Goal: Information Seeking & Learning: Learn about a topic

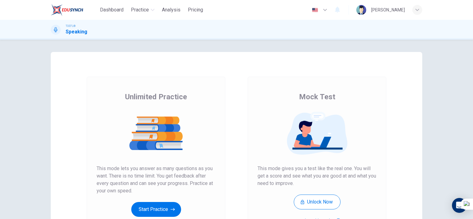
scroll to position [31, 0]
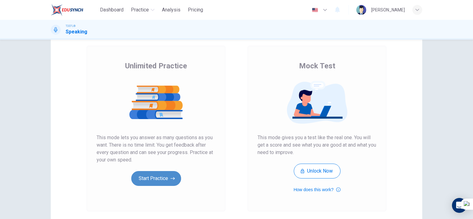
click at [166, 177] on button "Start Practice" at bounding box center [156, 178] width 50 height 15
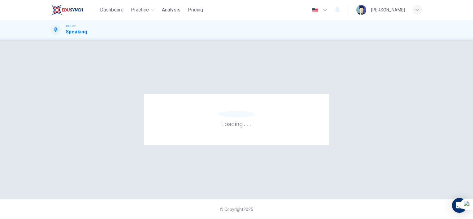
scroll to position [0, 0]
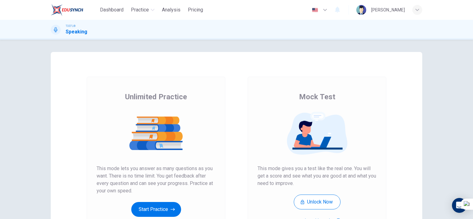
scroll to position [31, 0]
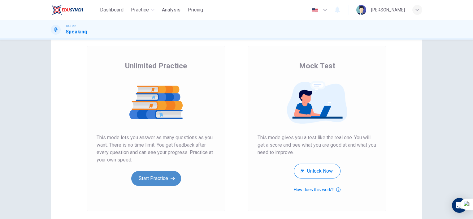
click at [163, 177] on button "Start Practice" at bounding box center [156, 178] width 50 height 15
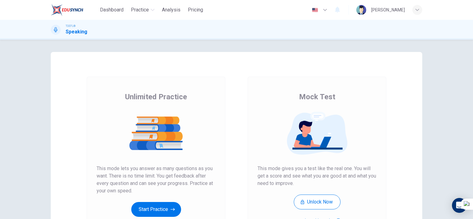
scroll to position [31, 0]
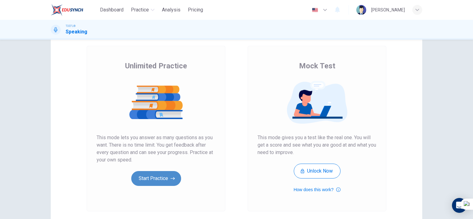
click at [165, 178] on button "Start Practice" at bounding box center [156, 178] width 50 height 15
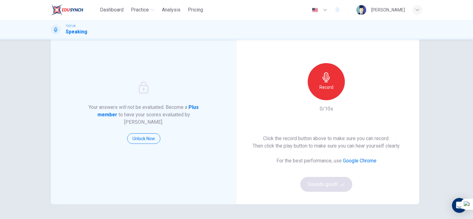
click at [329, 92] on div "Record" at bounding box center [326, 81] width 37 height 37
click at [329, 92] on div "Stop" at bounding box center [326, 81] width 37 height 37
click at [354, 95] on icon "button" at bounding box center [355, 96] width 3 height 4
click at [325, 186] on button "Sounds good!" at bounding box center [326, 184] width 52 height 15
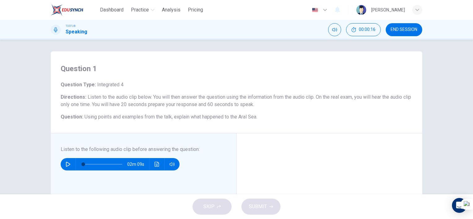
scroll to position [0, 0]
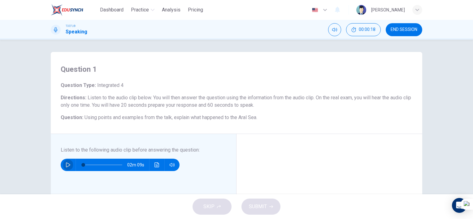
click at [70, 162] on button "button" at bounding box center [68, 165] width 10 height 12
click at [82, 164] on span at bounding box center [84, 165] width 4 height 4
click at [66, 164] on icon "button" at bounding box center [68, 165] width 5 height 5
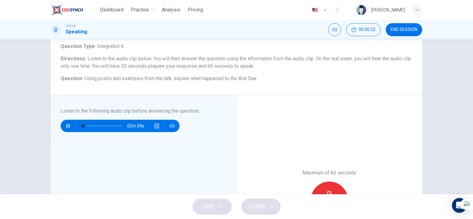
scroll to position [62, 0]
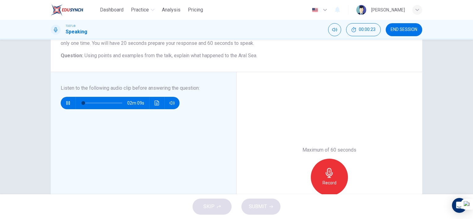
click at [68, 102] on icon "button" at bounding box center [68, 103] width 5 height 5
type input "0"
click at [332, 163] on div "Record" at bounding box center [329, 177] width 37 height 37
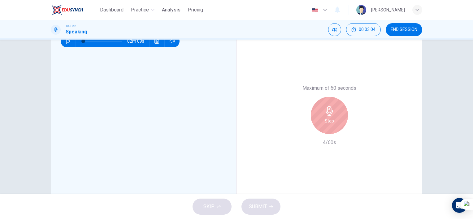
click at [335, 110] on div "Stop" at bounding box center [329, 115] width 37 height 37
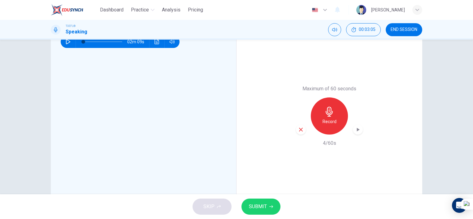
scroll to position [124, 0]
click at [300, 123] on div "Record" at bounding box center [329, 115] width 67 height 37
click at [300, 127] on icon "button" at bounding box center [301, 129] width 6 height 6
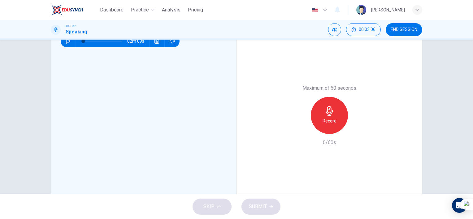
click at [334, 126] on div "Record" at bounding box center [329, 115] width 37 height 37
click at [325, 115] on icon "button" at bounding box center [330, 111] width 10 height 10
click at [298, 127] on icon "button" at bounding box center [301, 129] width 6 height 6
click at [331, 113] on icon "button" at bounding box center [330, 111] width 10 height 10
click at [255, 216] on div "SKIP SUBMIT" at bounding box center [236, 206] width 473 height 25
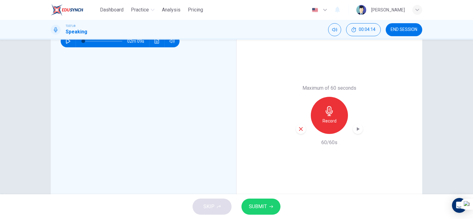
click at [256, 209] on span "SUBMIT" at bounding box center [258, 207] width 18 height 9
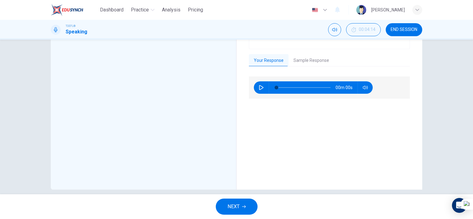
scroll to position [93, 0]
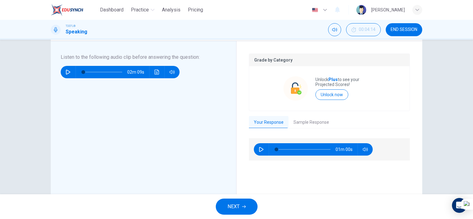
click at [297, 120] on button "Sample Response" at bounding box center [312, 122] width 46 height 13
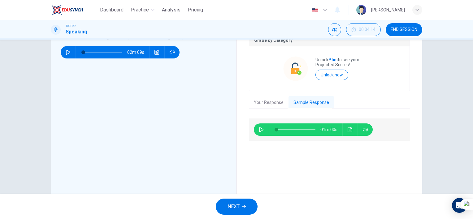
scroll to position [124, 0]
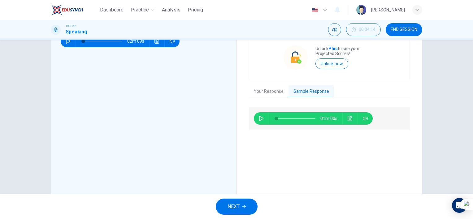
click at [259, 120] on icon "button" at bounding box center [261, 118] width 4 height 5
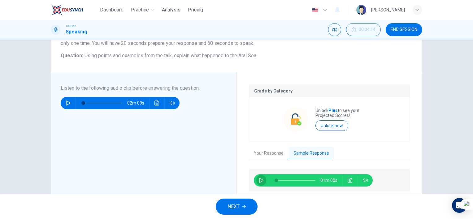
click at [258, 183] on button "button" at bounding box center [261, 180] width 10 height 12
click at [296, 178] on span at bounding box center [296, 180] width 39 height 9
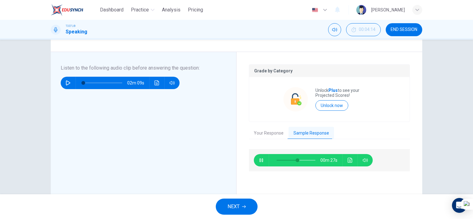
scroll to position [93, 0]
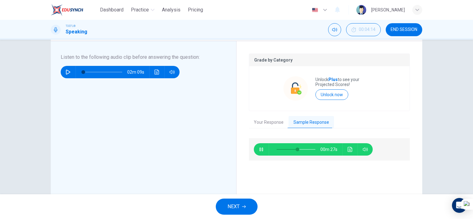
click at [351, 148] on button "Click to see the audio transcription" at bounding box center [350, 149] width 10 height 12
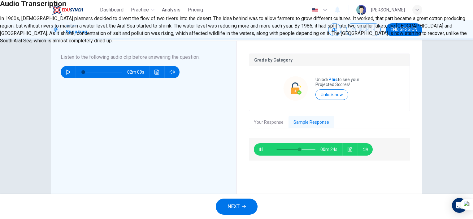
click at [317, 45] on div "Audio Transcription In 1960s, Soviet planners decided to divert the flow of two…" at bounding box center [236, 22] width 473 height 45
click at [5, 14] on button "button" at bounding box center [2, 11] width 5 height 5
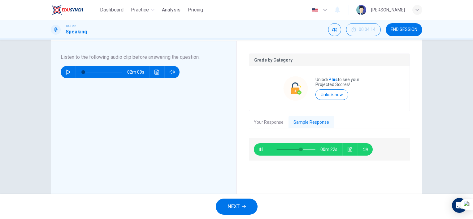
click at [249, 137] on div "00m 22s" at bounding box center [329, 186] width 161 height 106
click at [351, 152] on button "Click to see the audio transcription" at bounding box center [350, 149] width 10 height 12
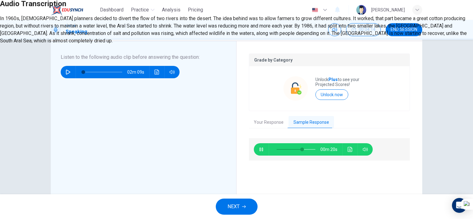
type input "67"
drag, startPoint x: 210, startPoint y: 149, endPoint x: 207, endPoint y: 146, distance: 4.2
click at [207, 45] on div "In 1960s, Soviet planners decided to divert the flow of two rivers into the des…" at bounding box center [236, 30] width 473 height 30
click at [5, 14] on button "button" at bounding box center [2, 11] width 5 height 5
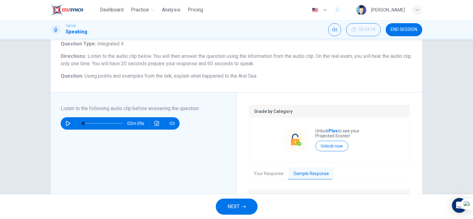
scroll to position [31, 0]
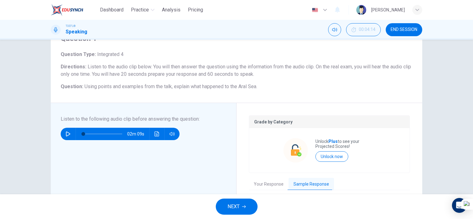
drag, startPoint x: 258, startPoint y: 84, endPoint x: 64, endPoint y: 53, distance: 196.3
click at [64, 52] on div "Question Type : Integrated 4 Directions : Listen to the audio clip below. You w…" at bounding box center [237, 71] width 352 height 40
drag, startPoint x: 88, startPoint y: 55, endPoint x: 103, endPoint y: 60, distance: 15.4
click at [103, 60] on div "Question Type : Integrated 4 Directions : Listen to the audio clip below. You w…" at bounding box center [237, 71] width 352 height 40
drag, startPoint x: 246, startPoint y: 85, endPoint x: 153, endPoint y: 68, distance: 94.6
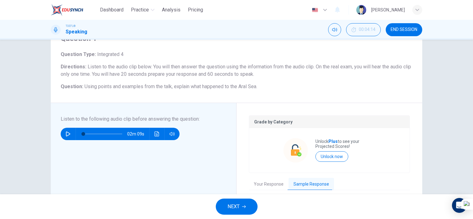
click at [153, 68] on div "Question Type : Integrated 4 Directions : Listen to the audio clip below. You w…" at bounding box center [237, 71] width 352 height 40
drag, startPoint x: 163, startPoint y: 84, endPoint x: 201, endPoint y: 91, distance: 38.3
click at [201, 91] on div "Question 1 Question Type : Integrated 4 Directions : Listen to the audio clip b…" at bounding box center [237, 62] width 372 height 82
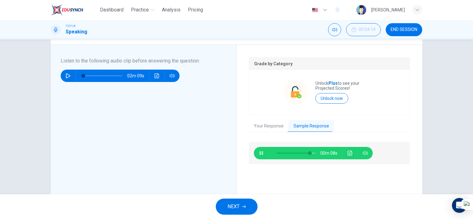
scroll to position [93, 0]
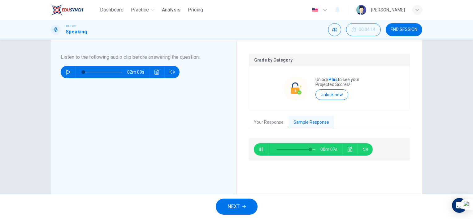
click at [305, 123] on button "Sample Response" at bounding box center [312, 122] width 46 height 13
click at [354, 148] on div "00m 06s" at bounding box center [313, 149] width 119 height 12
click at [351, 148] on icon "Click to see the audio transcription" at bounding box center [350, 149] width 5 height 5
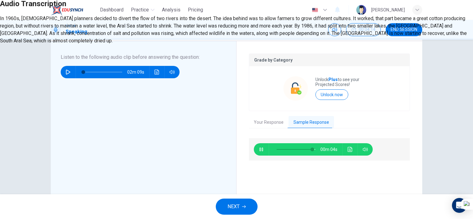
drag, startPoint x: 238, startPoint y: 150, endPoint x: 171, endPoint y: 103, distance: 82.3
click at [171, 45] on div "In 1960s, Soviet planners decided to divert the flow of two rivers into the des…" at bounding box center [236, 30] width 473 height 30
drag, startPoint x: 196, startPoint y: 145, endPoint x: 160, endPoint y: 100, distance: 57.4
click at [160, 45] on div "In 1960s, Soviet planners decided to divert the flow of two rivers into the des…" at bounding box center [236, 30] width 473 height 30
click at [2, 11] on icon "button" at bounding box center [2, 11] width 0 height 0
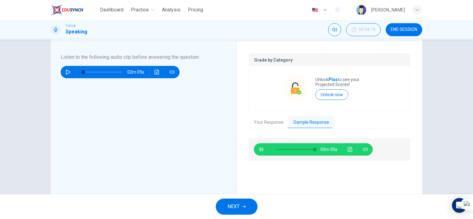
click at [348, 150] on icon "Click to see the audio transcription" at bounding box center [350, 149] width 5 height 5
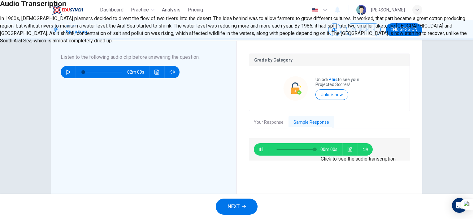
type input "0"
click at [5, 14] on button "button" at bounding box center [2, 11] width 5 height 5
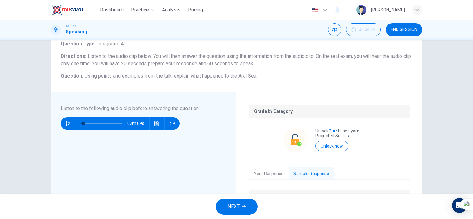
scroll to position [31, 0]
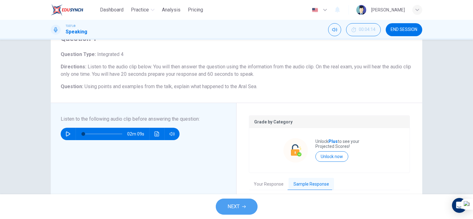
click at [232, 199] on button "NEXT" at bounding box center [237, 207] width 42 height 16
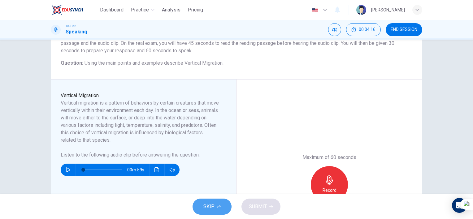
click at [216, 204] on button "SKIP" at bounding box center [212, 207] width 39 height 16
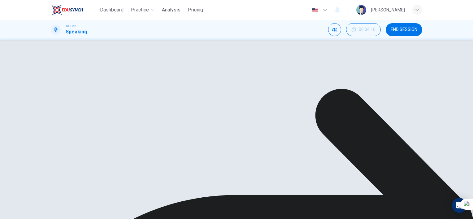
scroll to position [31, 0]
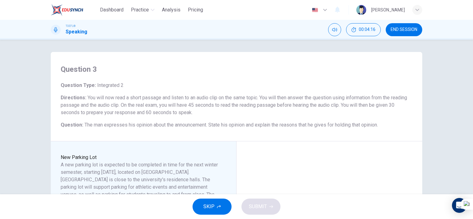
click at [205, 207] on span "SKIP" at bounding box center [208, 207] width 11 height 9
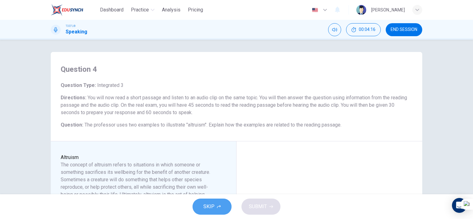
click at [208, 206] on span "SKIP" at bounding box center [208, 207] width 11 height 9
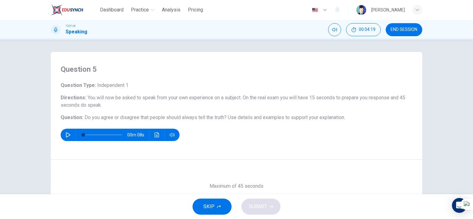
click at [61, 131] on div "00m 08s" at bounding box center [237, 135] width 352 height 12
click at [61, 131] on div "00m 08s" at bounding box center [120, 135] width 119 height 12
click at [61, 132] on div "00m 08s" at bounding box center [120, 135] width 119 height 12
click at [66, 133] on icon "button" at bounding box center [68, 135] width 4 height 5
click at [66, 133] on icon "button" at bounding box center [68, 135] width 5 height 5
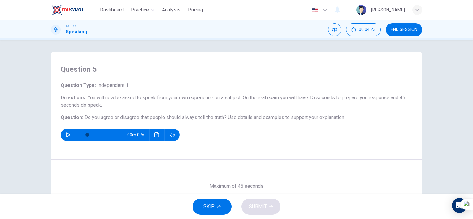
click at [185, 111] on div "Question Type : Independent 1 Directions : You will now be asked to speak from …" at bounding box center [237, 111] width 352 height 59
click at [185, 117] on span "Do you agree or disagree that people should always tell the truth?" at bounding box center [156, 118] width 142 height 6
click at [70, 133] on button "button" at bounding box center [68, 135] width 10 height 12
type input "0"
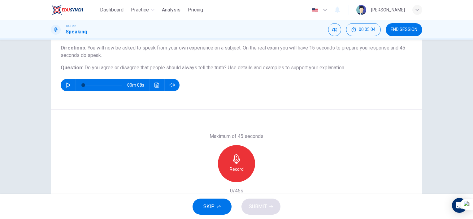
scroll to position [23, 0]
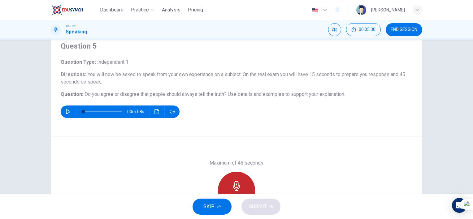
click at [239, 180] on div "Record" at bounding box center [236, 190] width 37 height 37
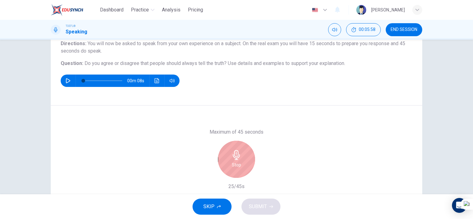
click at [236, 166] on h6 "Stop" at bounding box center [236, 164] width 9 height 7
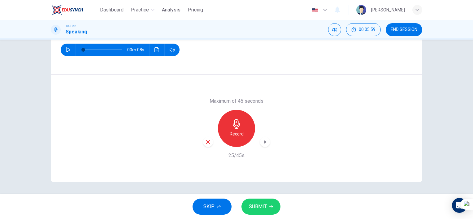
click at [207, 140] on icon "button" at bounding box center [208, 142] width 6 height 6
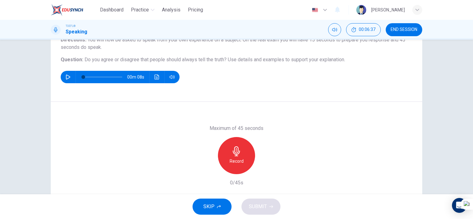
scroll to position [62, 0]
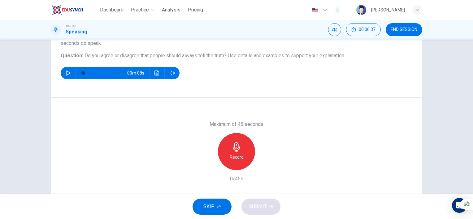
click at [240, 159] on h6 "Record" at bounding box center [237, 157] width 14 height 7
click at [226, 156] on div "Record" at bounding box center [236, 151] width 37 height 37
drag, startPoint x: 241, startPoint y: 154, endPoint x: 272, endPoint y: 134, distance: 37.6
click at [272, 134] on div "Maximum of 45 seconds Stop 3/45s" at bounding box center [237, 151] width 372 height 107
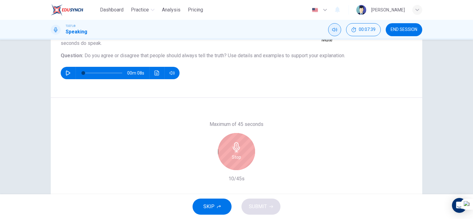
click at [335, 28] on icon "Mute" at bounding box center [334, 29] width 5 height 5
click at [335, 28] on icon "Unmute" at bounding box center [334, 29] width 5 height 5
click at [303, 168] on div "Maximum of 45 seconds Stop 13/45s" at bounding box center [237, 151] width 372 height 107
click at [199, 203] on button "SKIP" at bounding box center [212, 207] width 39 height 16
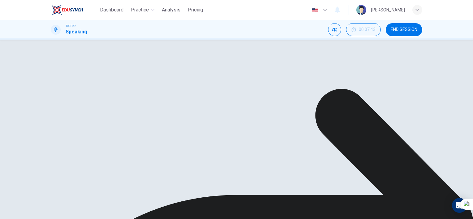
scroll to position [93, 0]
click at [68, 168] on div "00m 45s" at bounding box center [127, 170] width 119 height 12
click at [73, 168] on icon "button" at bounding box center [75, 170] width 5 height 5
type input "0"
click at [76, 148] on div "Grade by Category Unlock Plus to see your Projected Scores! Unlock now Sample R…" at bounding box center [236, 127] width 347 height 108
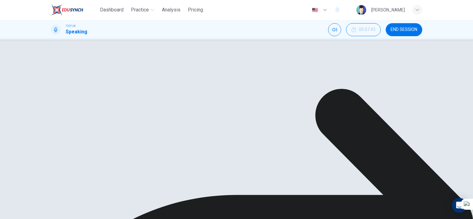
click at [78, 142] on button "Sample Response" at bounding box center [86, 142] width 46 height 13
click at [85, 141] on button "Sample Response" at bounding box center [86, 142] width 46 height 13
type input "22"
click at [96, 146] on button "Sample Response" at bounding box center [86, 142] width 46 height 13
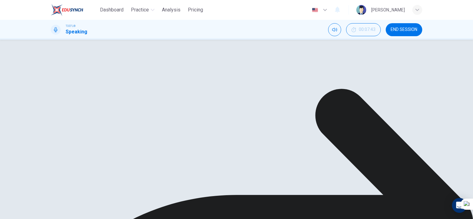
click at [85, 137] on div "Grade by Category Unlock Plus to see your Projected Scores! Unlock now Sample R…" at bounding box center [236, 116] width 347 height 108
click at [85, 135] on button "Sample Response" at bounding box center [86, 131] width 46 height 13
click at [85, 133] on button "Sample Response" at bounding box center [86, 131] width 46 height 13
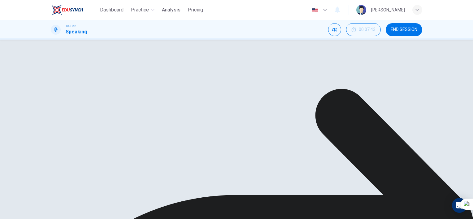
click at [90, 128] on button "Sample Response" at bounding box center [86, 131] width 46 height 13
click at [95, 126] on button "Sample Response" at bounding box center [86, 131] width 46 height 13
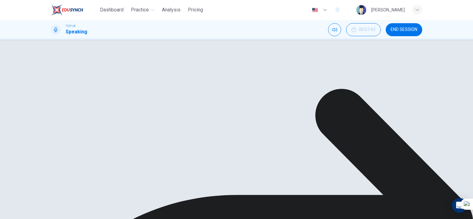
click at [156, 133] on icon "Click to see the audio transcription" at bounding box center [157, 135] width 5 height 5
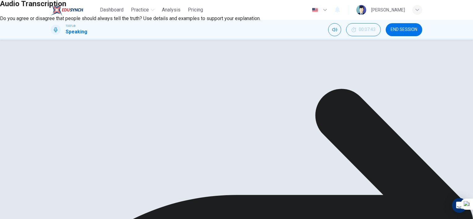
click at [188, 0] on div at bounding box center [236, 0] width 473 height 0
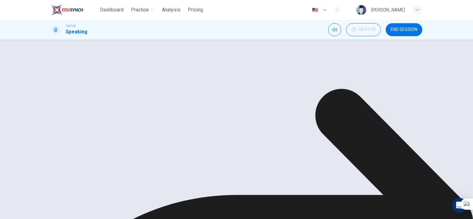
scroll to position [104, 0]
type input "0"
click at [133, 118] on span "Do you agree or disagree that people should always tell the truth?" at bounding box center [156, 118] width 142 height 6
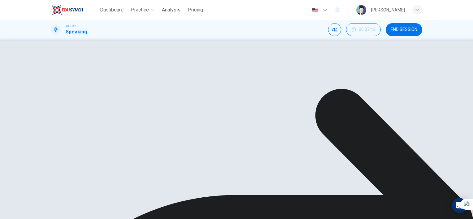
drag, startPoint x: 127, startPoint y: 118, endPoint x: 186, endPoint y: 118, distance: 59.5
click at [186, 118] on span "Do you agree or disagree that people should always tell the truth?" at bounding box center [156, 118] width 142 height 6
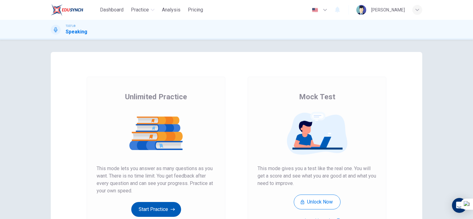
scroll to position [31, 0]
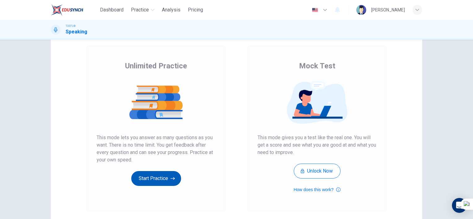
click at [172, 176] on icon "button" at bounding box center [173, 179] width 4 height 6
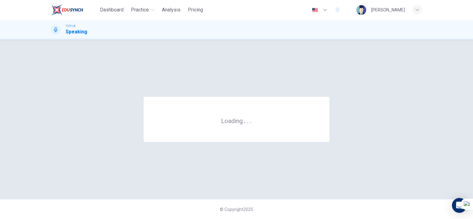
scroll to position [0, 0]
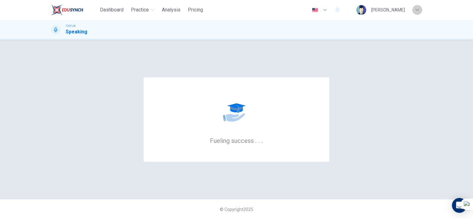
click at [416, 11] on icon "button" at bounding box center [418, 10] width 4 height 4
click at [416, 11] on div at bounding box center [236, 109] width 473 height 219
click at [417, 7] on div "button" at bounding box center [417, 10] width 10 height 10
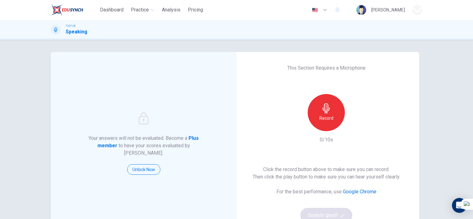
click at [417, 7] on div at bounding box center [236, 109] width 473 height 219
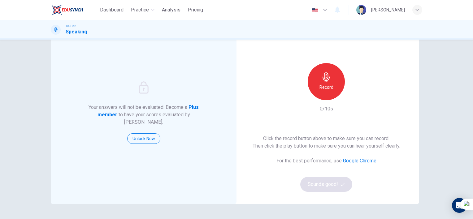
click at [333, 82] on div "Record" at bounding box center [326, 81] width 37 height 37
click at [328, 91] on h6 "Stop" at bounding box center [326, 87] width 9 height 7
click at [338, 184] on button "Sounds good!" at bounding box center [326, 184] width 52 height 15
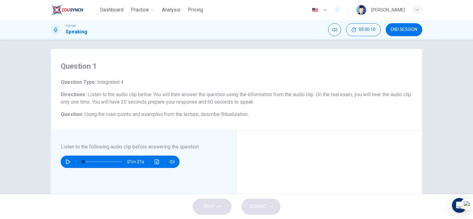
scroll to position [0, 0]
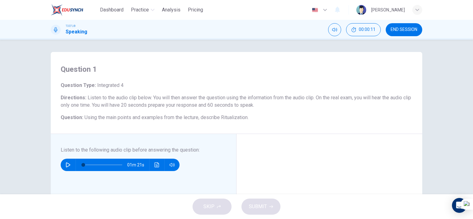
click at [212, 207] on div "SKIP SUBMIT" at bounding box center [236, 206] width 473 height 25
click at [69, 164] on button "button" at bounding box center [68, 165] width 10 height 12
click at [69, 164] on icon "button" at bounding box center [68, 165] width 5 height 5
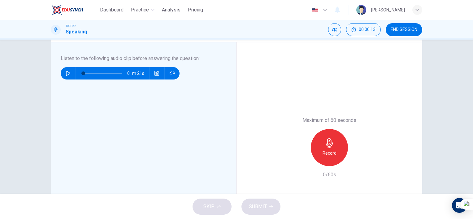
scroll to position [93, 0]
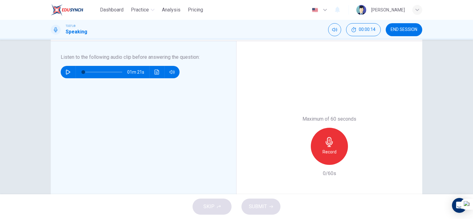
click at [328, 167] on div "Maximum of 60 seconds Record 0/60s" at bounding box center [329, 146] width 67 height 62
click at [328, 149] on h6 "Record" at bounding box center [330, 151] width 14 height 7
click at [328, 149] on h6 "Stop" at bounding box center [329, 151] width 9 height 7
click at [246, 204] on button "SUBMIT" at bounding box center [261, 207] width 39 height 16
type input "0"
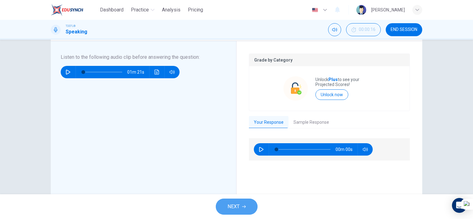
click at [220, 200] on button "NEXT" at bounding box center [237, 207] width 42 height 16
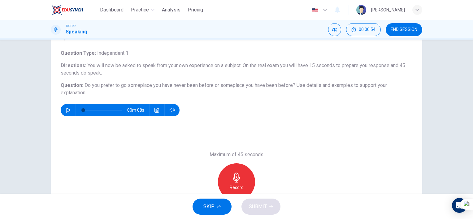
scroll to position [62, 0]
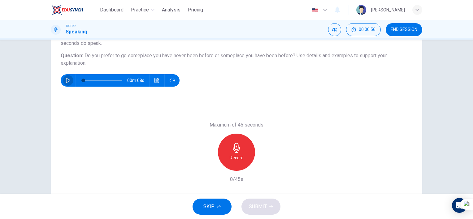
click at [68, 78] on icon "button" at bounding box center [68, 80] width 5 height 5
type input "0"
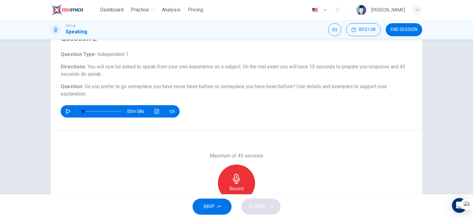
click at [235, 180] on icon "button" at bounding box center [237, 179] width 10 height 10
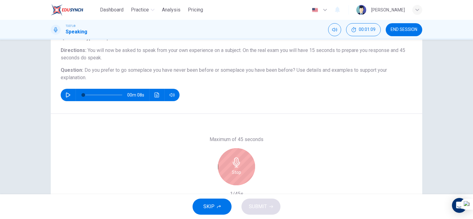
scroll to position [62, 0]
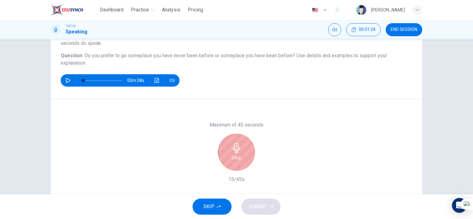
click at [246, 152] on div "Stop" at bounding box center [236, 152] width 37 height 37
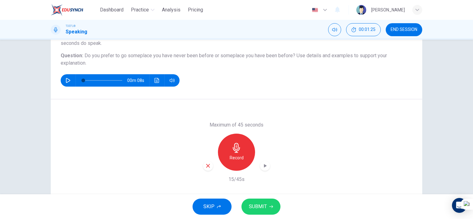
click at [209, 170] on div "button" at bounding box center [208, 166] width 10 height 10
click at [232, 155] on h6 "Record" at bounding box center [237, 157] width 14 height 7
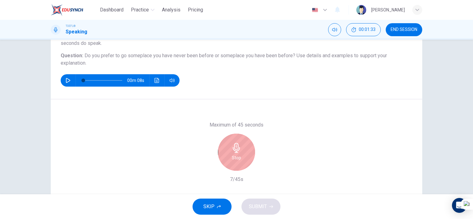
click at [224, 151] on div "Stop" at bounding box center [236, 152] width 37 height 37
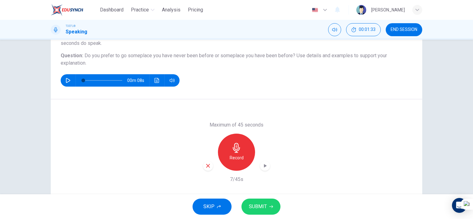
click at [208, 168] on icon "button" at bounding box center [208, 166] width 6 height 6
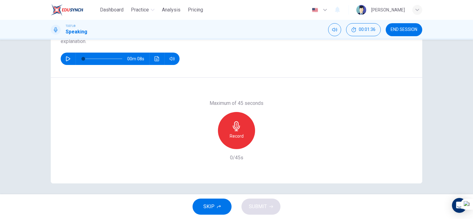
scroll to position [85, 0]
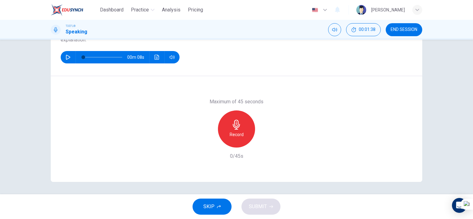
click at [234, 144] on div "Record" at bounding box center [236, 129] width 37 height 37
click at [233, 119] on div "Stop" at bounding box center [236, 129] width 37 height 37
click at [210, 145] on div "button" at bounding box center [208, 143] width 10 height 10
click at [235, 134] on h6 "Record" at bounding box center [237, 134] width 14 height 7
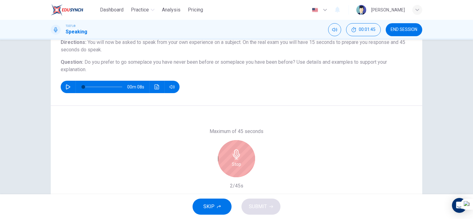
scroll to position [54, 0]
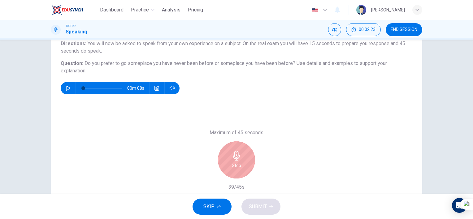
click at [222, 207] on button "SKIP" at bounding box center [212, 207] width 39 height 16
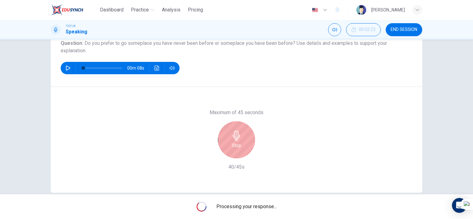
scroll to position [85, 0]
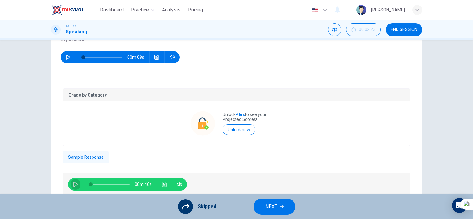
click at [71, 181] on button "button" at bounding box center [76, 184] width 10 height 12
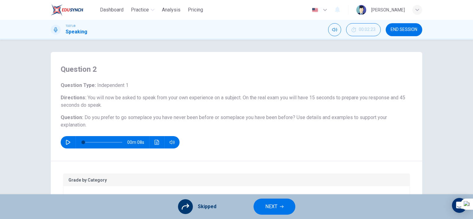
scroll to position [111, 0]
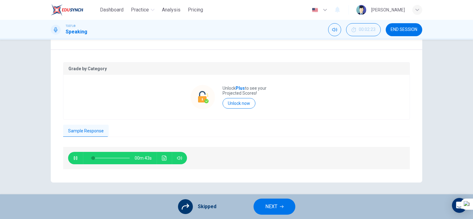
click at [158, 161] on div "00m 43s" at bounding box center [127, 158] width 119 height 12
click at [159, 159] on button "Click to see the audio transcription" at bounding box center [164, 158] width 10 height 12
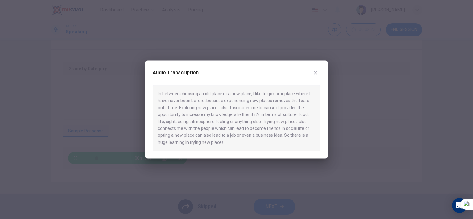
drag, startPoint x: 279, startPoint y: 98, endPoint x: 288, endPoint y: 109, distance: 13.9
click at [288, 109] on div "In between choosing an old place or a new place, I like to go someplace where I…" at bounding box center [237, 118] width 168 height 66
type input "0"
click at [317, 73] on icon "button" at bounding box center [315, 72] width 5 height 5
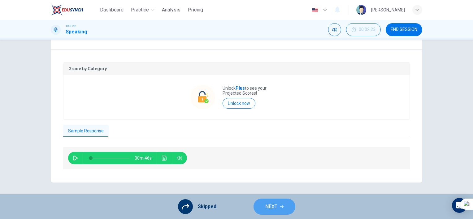
click at [286, 205] on button "NEXT" at bounding box center [275, 207] width 42 height 16
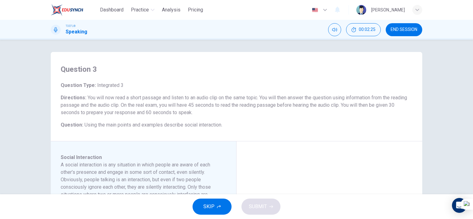
click at [208, 199] on button "SKIP" at bounding box center [212, 207] width 39 height 16
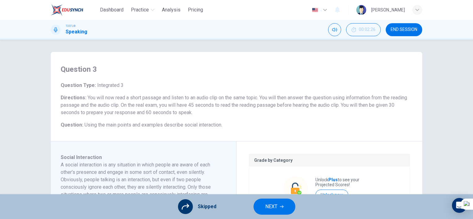
click at [190, 205] on div at bounding box center [185, 206] width 15 height 15
click at [272, 207] on span "NEXT" at bounding box center [271, 207] width 12 height 9
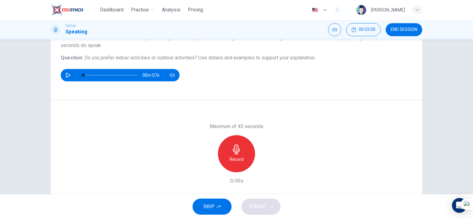
scroll to position [85, 0]
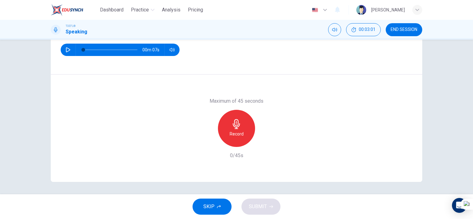
click at [245, 132] on div "Record" at bounding box center [236, 128] width 37 height 37
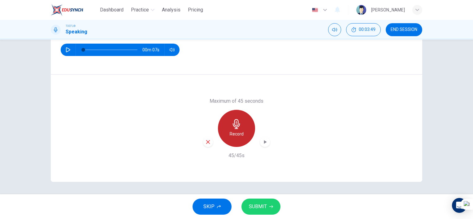
click at [238, 129] on div "Record" at bounding box center [236, 128] width 37 height 37
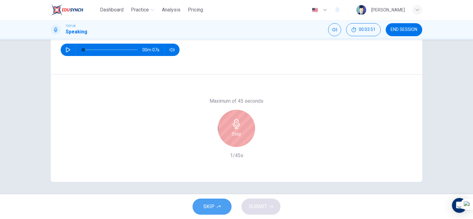
click at [220, 205] on button "SKIP" at bounding box center [212, 207] width 39 height 16
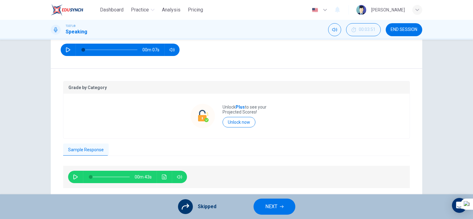
click at [73, 177] on icon "button" at bounding box center [75, 177] width 5 height 5
click at [163, 176] on icon "Click to see the audio transcription" at bounding box center [164, 177] width 5 height 5
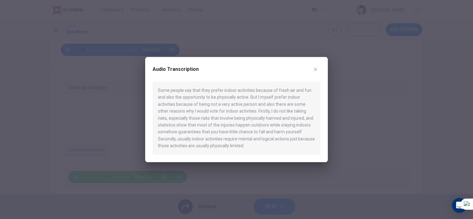
drag, startPoint x: 258, startPoint y: 101, endPoint x: 262, endPoint y: 107, distance: 7.6
click at [262, 107] on div "Some people say that they prefer indoor activities because of fresh air and fun…" at bounding box center [237, 118] width 168 height 73
click at [260, 115] on div "Some people say that they prefer indoor activities because of fresh air and fun…" at bounding box center [237, 118] width 168 height 73
type input "0"
click at [320, 65] on div "Audio Transcription" at bounding box center [237, 72] width 168 height 17
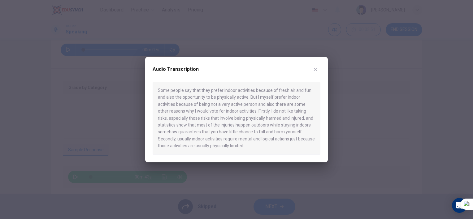
click at [317, 69] on icon "button" at bounding box center [315, 69] width 5 height 5
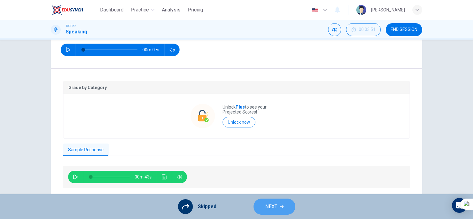
click at [284, 208] on button "NEXT" at bounding box center [275, 207] width 42 height 16
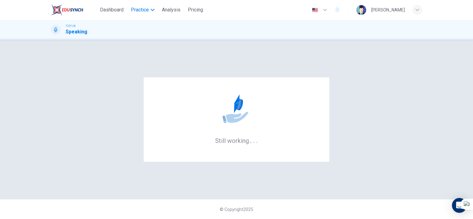
click at [152, 8] on icon "button" at bounding box center [153, 10] width 4 height 4
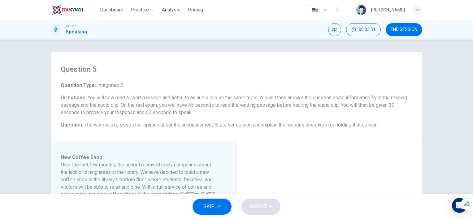
scroll to position [62, 0]
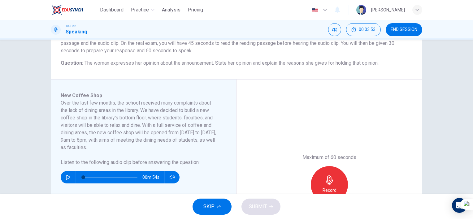
click at [223, 208] on button "SKIP" at bounding box center [212, 207] width 39 height 16
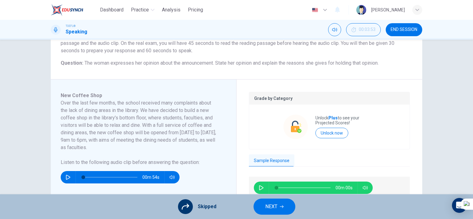
click at [190, 206] on div at bounding box center [185, 206] width 15 height 15
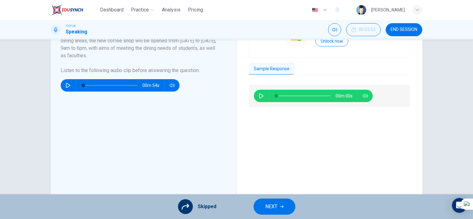
scroll to position [155, 0]
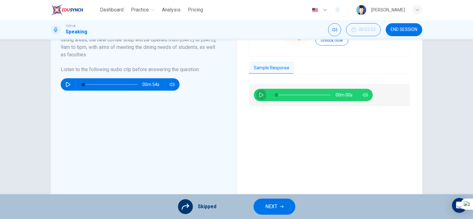
click at [264, 94] on button "button" at bounding box center [261, 95] width 10 height 12
click at [256, 94] on button "button" at bounding box center [261, 95] width 10 height 12
click at [190, 201] on div at bounding box center [185, 206] width 15 height 15
click at [189, 203] on icon at bounding box center [185, 206] width 7 height 7
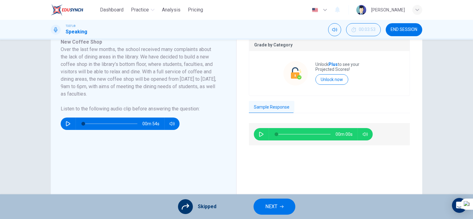
scroll to position [124, 0]
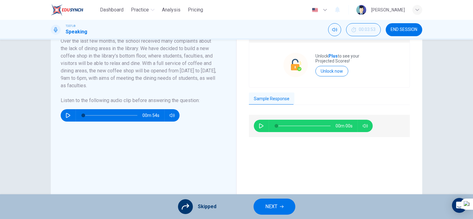
click at [268, 208] on span "NEXT" at bounding box center [271, 207] width 12 height 9
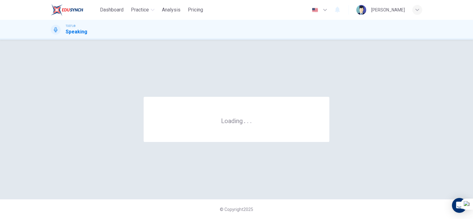
scroll to position [0, 0]
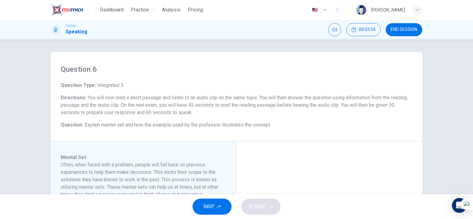
click at [206, 203] on span "SKIP" at bounding box center [208, 207] width 11 height 9
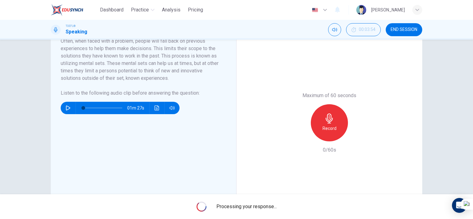
scroll to position [31, 0]
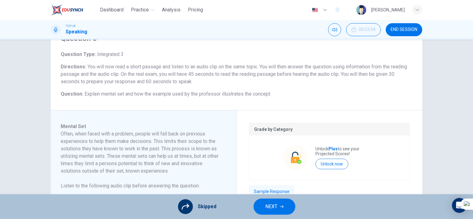
click at [266, 204] on span "NEXT" at bounding box center [271, 207] width 12 height 9
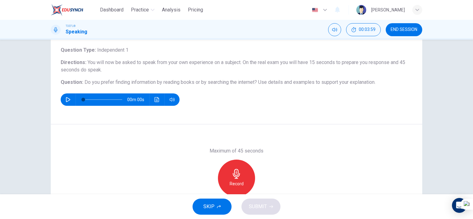
scroll to position [62, 0]
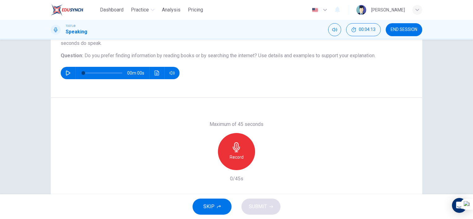
click at [241, 154] on h6 "Record" at bounding box center [237, 157] width 14 height 7
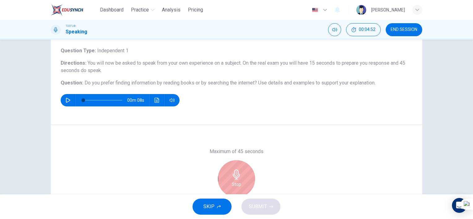
scroll to position [85, 0]
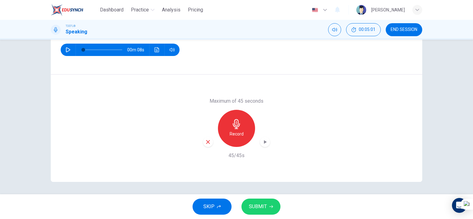
click at [256, 204] on span "SUBMIT" at bounding box center [258, 207] width 18 height 9
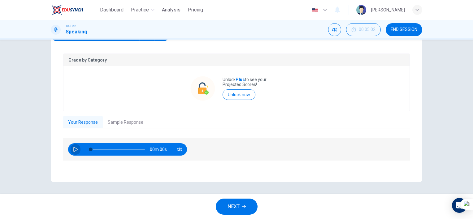
click at [74, 152] on icon "button" at bounding box center [75, 149] width 4 height 5
type input "2"
click at [111, 129] on button "Sample Response" at bounding box center [126, 122] width 46 height 13
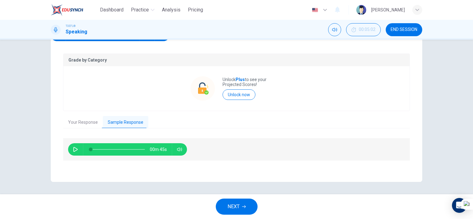
click at [91, 129] on button "Your Response" at bounding box center [83, 122] width 40 height 13
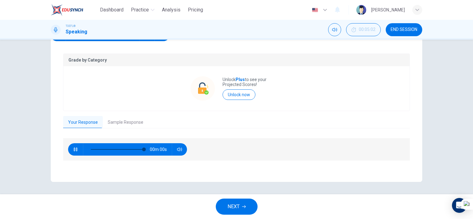
type input "0"
click at [124, 129] on button "Sample Response" at bounding box center [126, 122] width 46 height 13
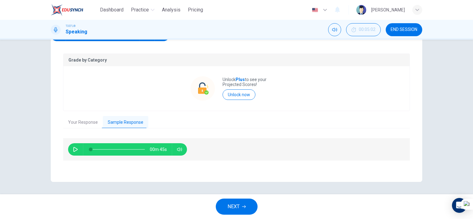
click at [79, 156] on div "00m 45s" at bounding box center [127, 149] width 119 height 12
click at [78, 156] on button "button" at bounding box center [76, 149] width 10 height 12
type input "0"
click at [388, 95] on div "Grade by Category Unlock Plus to see your Projected Scores! Unlock now" at bounding box center [236, 83] width 347 height 58
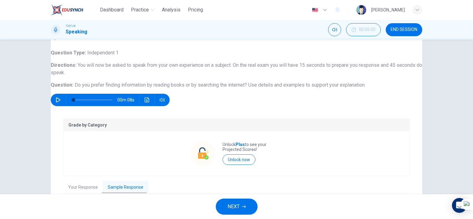
scroll to position [31, 0]
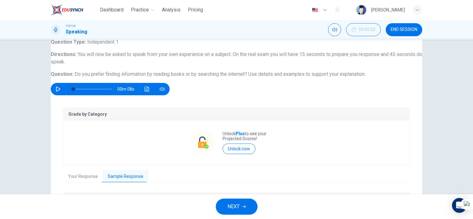
click at [383, 95] on div "00m 08s" at bounding box center [237, 89] width 372 height 12
click at [231, 206] on span "NEXT" at bounding box center [234, 207] width 12 height 9
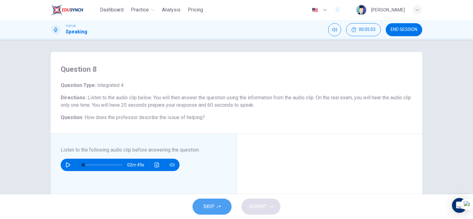
click at [218, 211] on button "SKIP" at bounding box center [212, 207] width 39 height 16
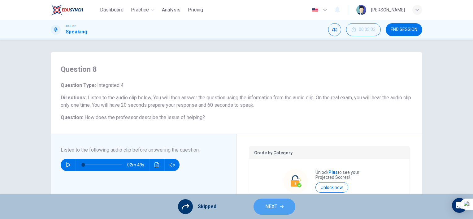
click at [287, 205] on button "NEXT" at bounding box center [275, 207] width 42 height 16
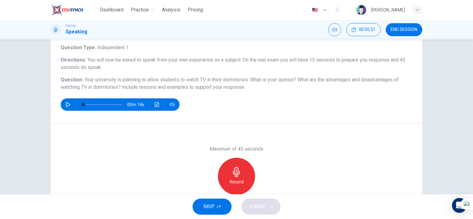
scroll to position [85, 0]
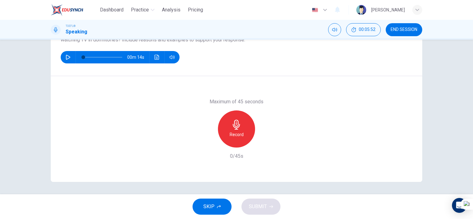
drag, startPoint x: 232, startPoint y: 126, endPoint x: 232, endPoint y: 122, distance: 4.0
click at [232, 124] on icon "button" at bounding box center [237, 125] width 10 height 10
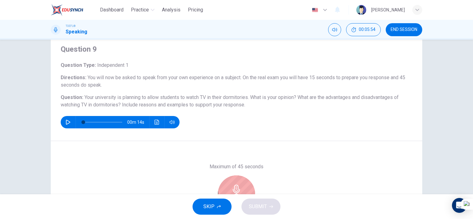
scroll to position [31, 0]
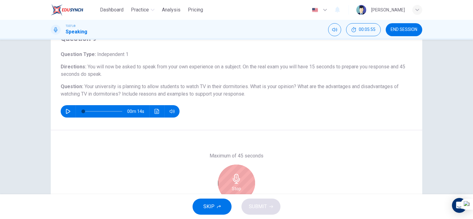
click at [242, 182] on div "Stop" at bounding box center [236, 183] width 37 height 37
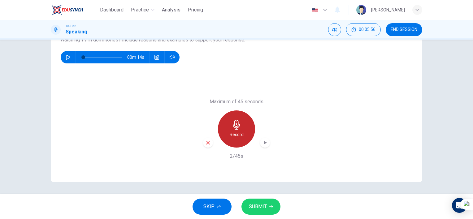
click at [240, 125] on icon "button" at bounding box center [237, 125] width 10 height 10
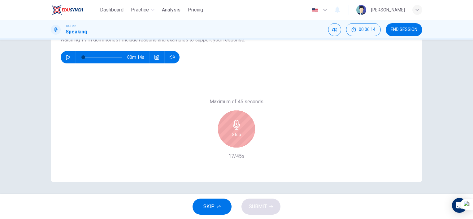
scroll to position [54, 0]
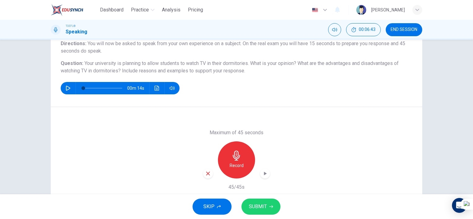
click at [265, 206] on span "SUBMIT" at bounding box center [258, 207] width 18 height 9
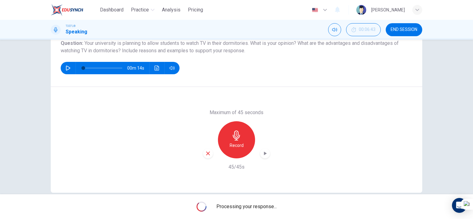
scroll to position [85, 0]
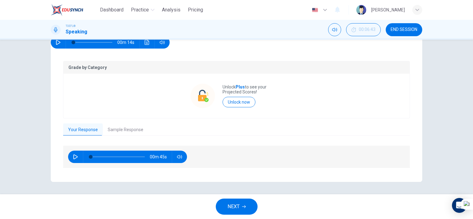
click at [71, 163] on button "button" at bounding box center [76, 157] width 10 height 12
type input "2"
type input "0"
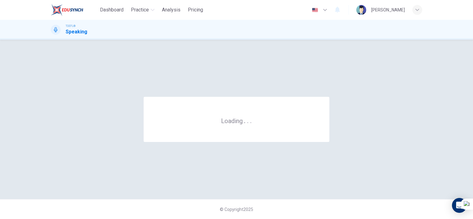
scroll to position [0, 0]
